Goal: Ask a question

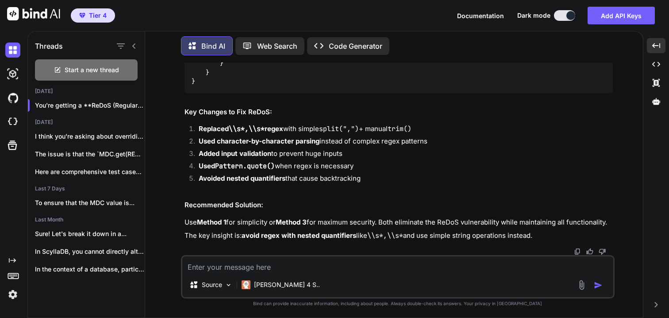
scroll to position [18117, 0]
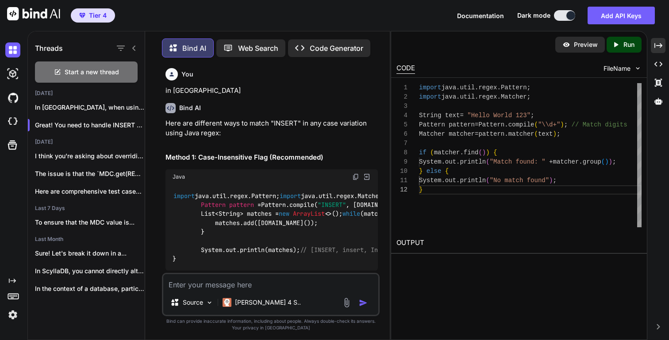
scroll to position [9, 0]
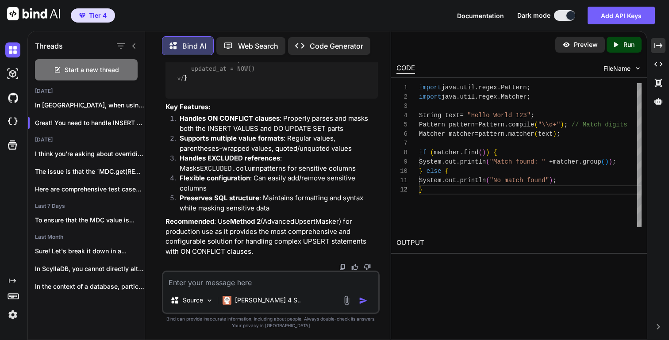
click at [253, 284] on textarea at bounding box center [270, 280] width 215 height 16
type textarea "I"
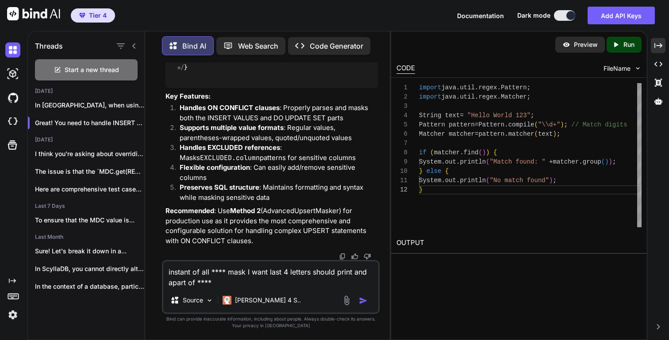
type textarea "instant of all **** mask I want last 4 letters should print and apart of ****"
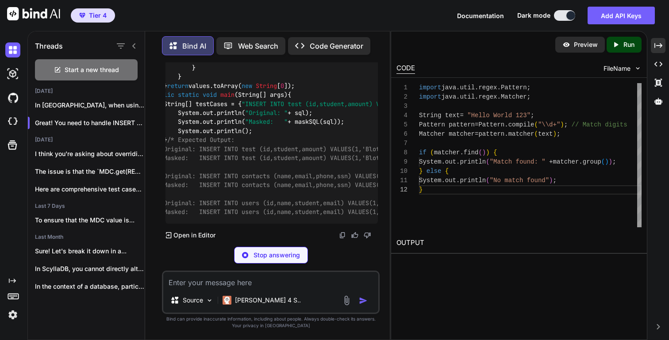
scroll to position [0, 39]
